Goal: Information Seeking & Learning: Learn about a topic

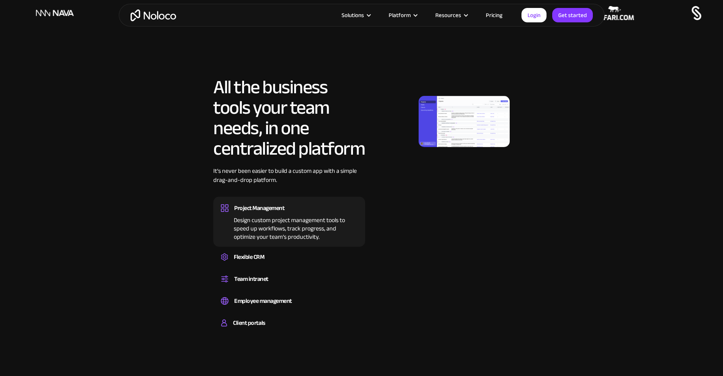
scroll to position [387, 0]
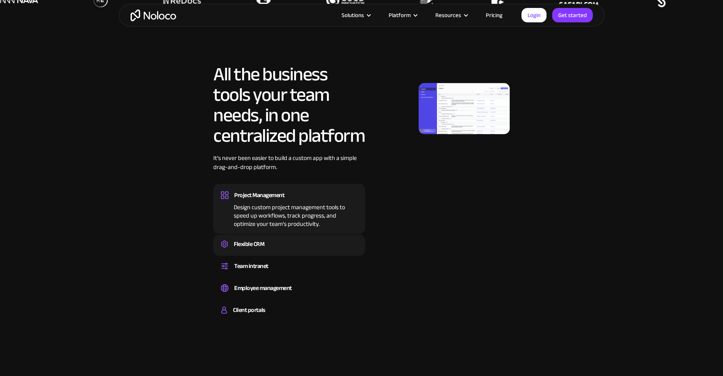
click at [261, 250] on div "Flexible CRM" at bounding box center [249, 244] width 30 height 11
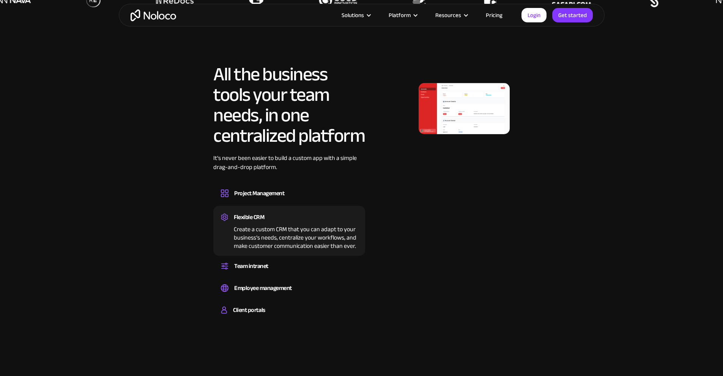
scroll to position [386, 0]
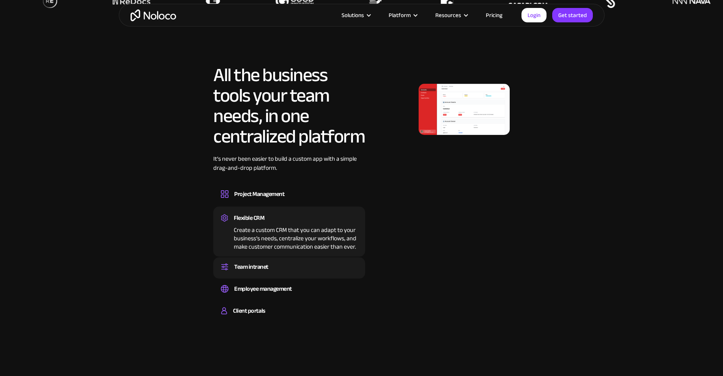
click at [262, 273] on div "Team intranet" at bounding box center [251, 266] width 34 height 11
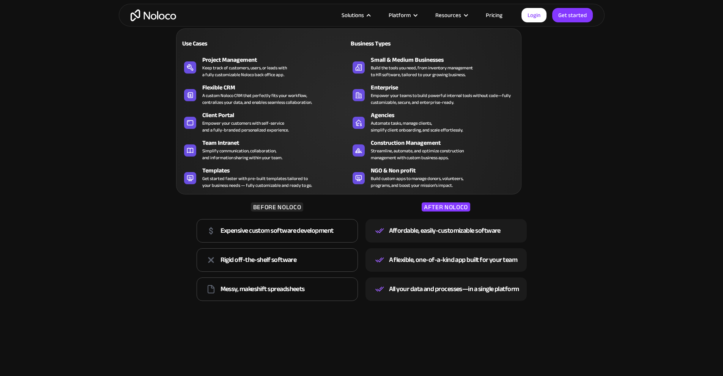
scroll to position [686, 0]
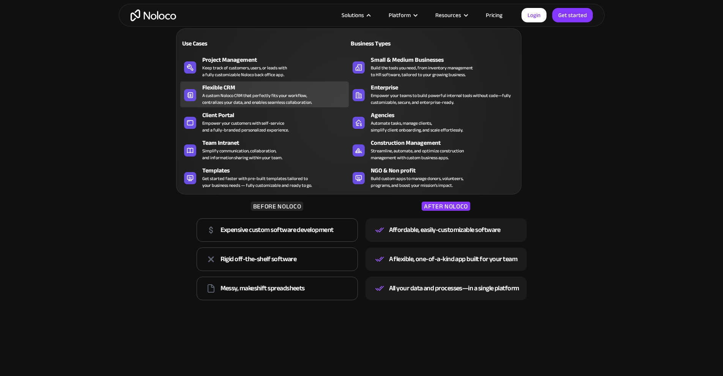
click at [253, 91] on div "Flexible CRM" at bounding box center [277, 87] width 150 height 9
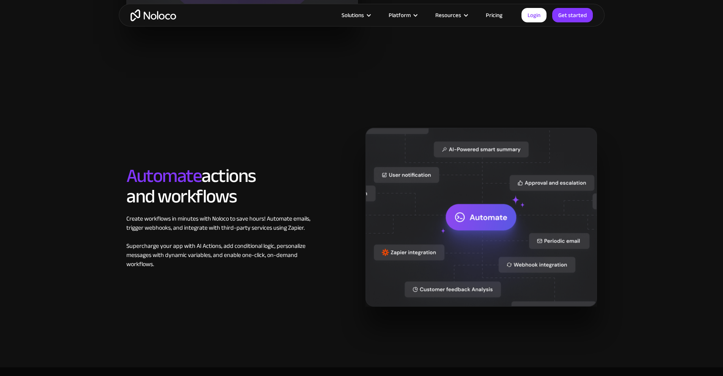
scroll to position [1060, 0]
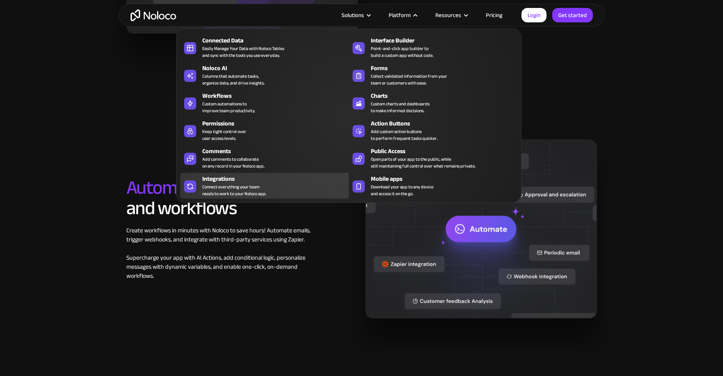
click at [238, 188] on div "Connect everything your team needs to work to your Noloco app." at bounding box center [234, 191] width 64 height 14
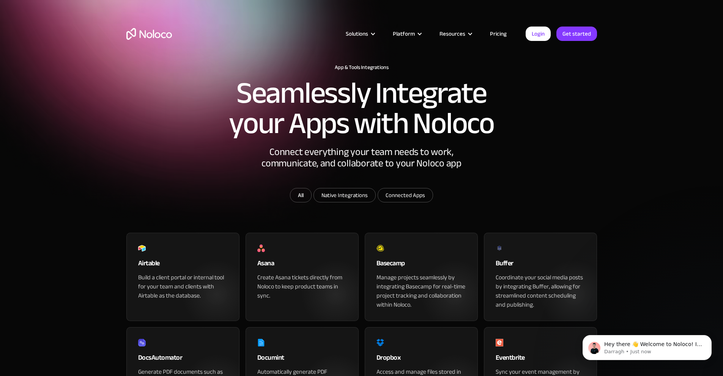
click at [501, 33] on link "Pricing" at bounding box center [498, 34] width 36 height 10
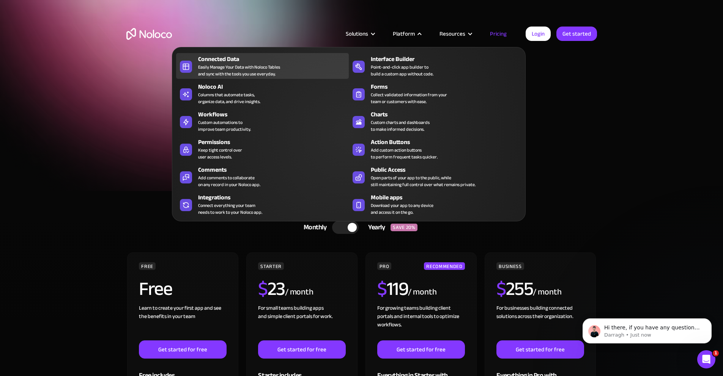
click at [285, 77] on div "Connected Data Easily Manage Your Data with Noloco Tables and sync with the too…" at bounding box center [271, 66] width 147 height 23
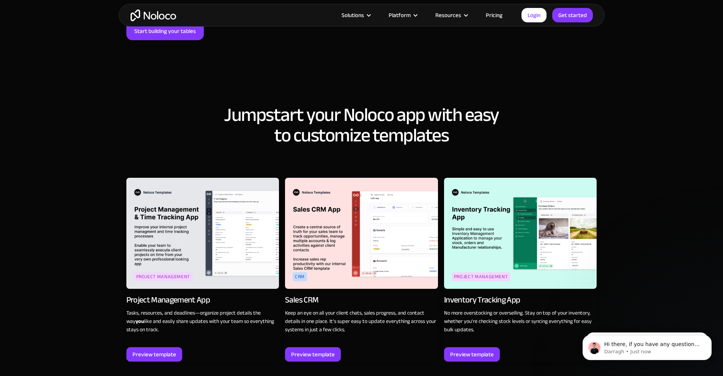
scroll to position [831, 0]
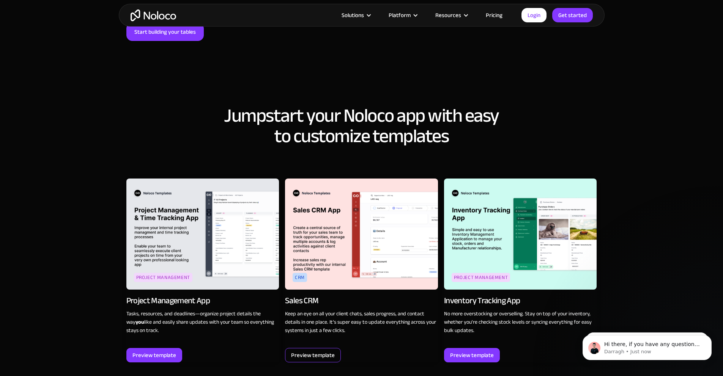
click at [329, 351] on div "Preview template" at bounding box center [313, 356] width 44 height 10
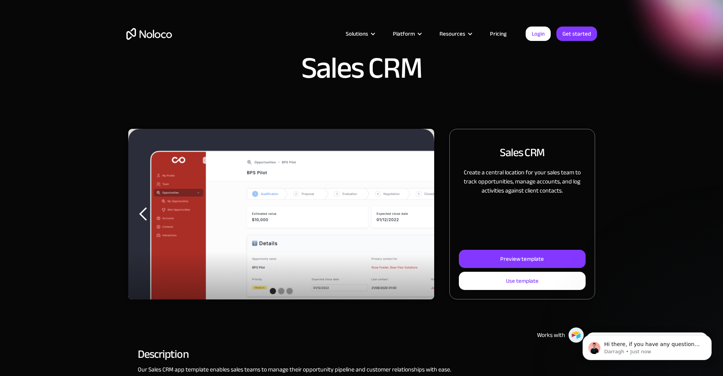
click at [406, 200] on div "next slide" at bounding box center [419, 214] width 30 height 171
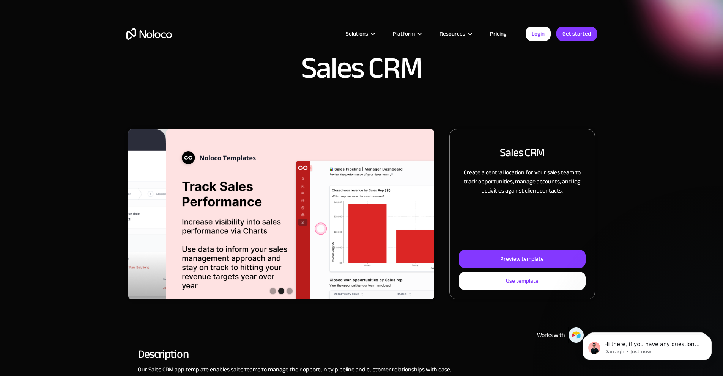
click at [411, 217] on div "next slide" at bounding box center [418, 214] width 15 height 15
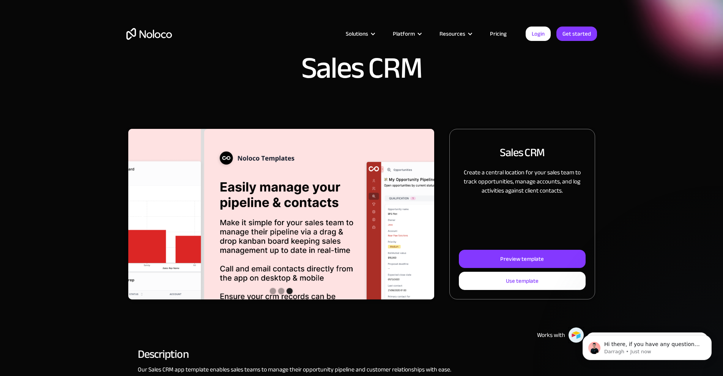
click at [411, 218] on div "next slide" at bounding box center [418, 214] width 15 height 15
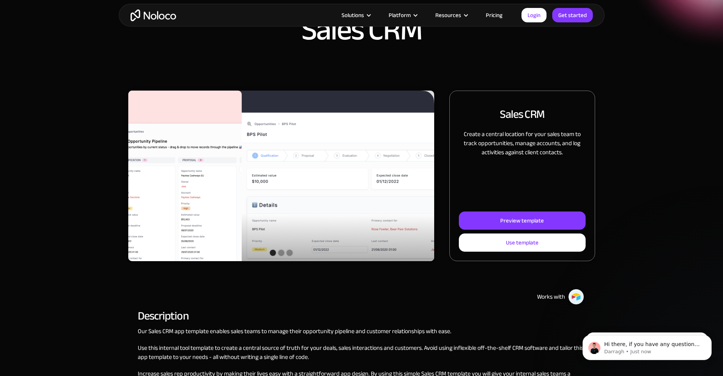
scroll to position [28, 0]
